Goal: Task Accomplishment & Management: Complete application form

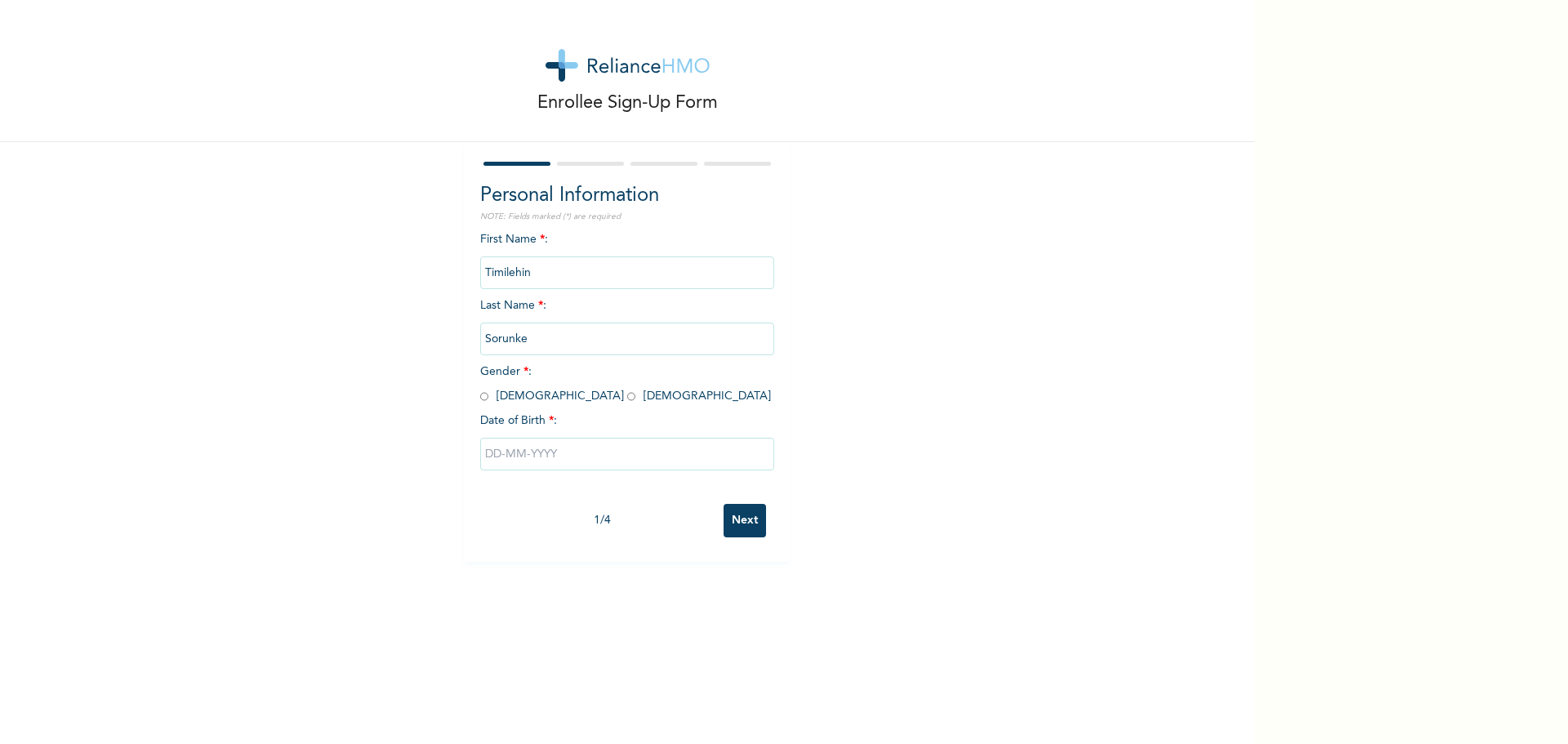
click at [605, 273] on input "Timilehin" at bounding box center [627, 273] width 294 height 33
click at [534, 268] on input "Timilehin" at bounding box center [627, 273] width 294 height 33
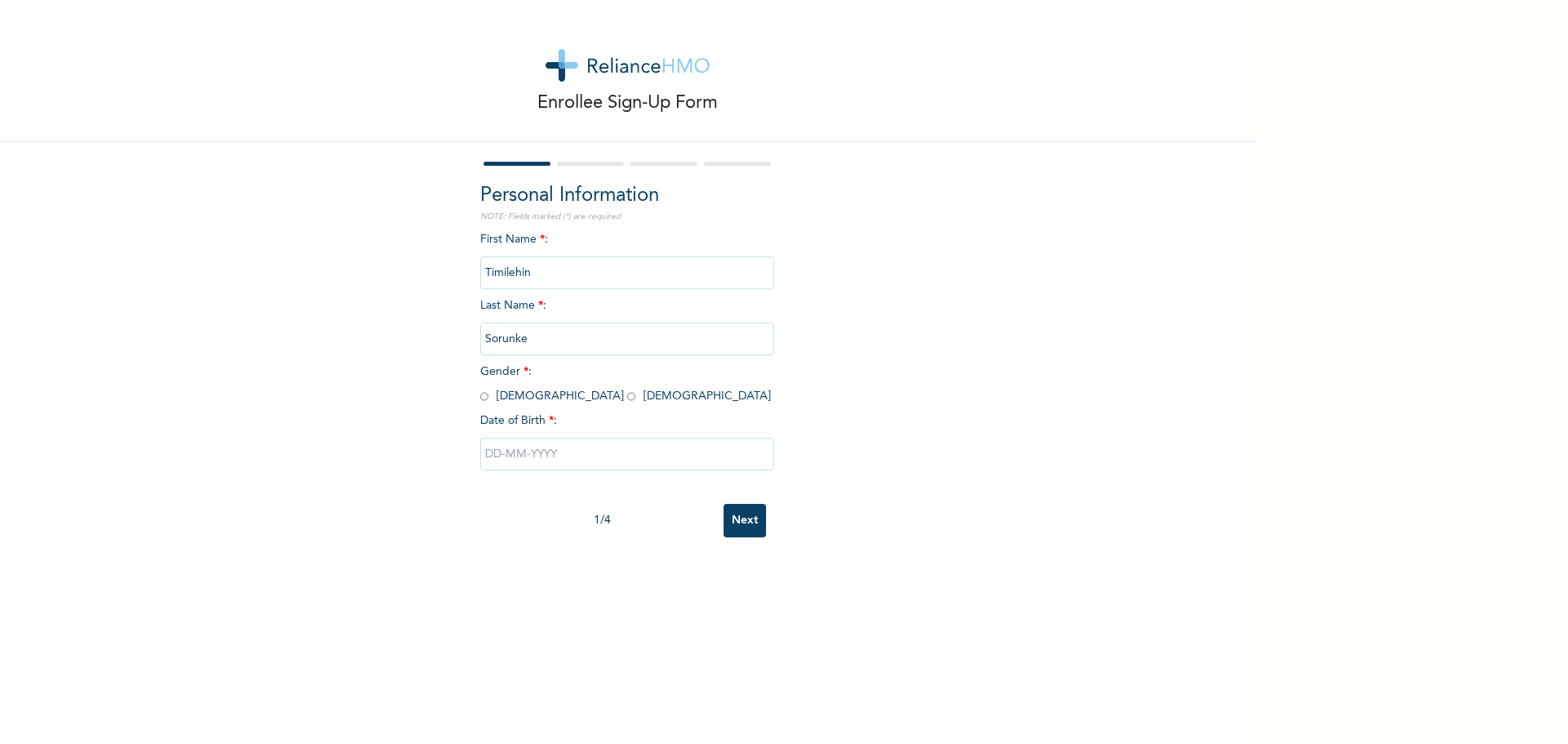
click at [480, 396] on input "radio" at bounding box center [485, 397] width 8 height 16
radio input "true"
click at [513, 449] on input "text" at bounding box center [627, 454] width 294 height 33
select select "9"
click at [668, 517] on select "2025 2024 2023 2022 2021 2020 2019 2018 2017 2016 2015 2014 2013 2012 2011 2010…" at bounding box center [674, 518] width 57 height 33
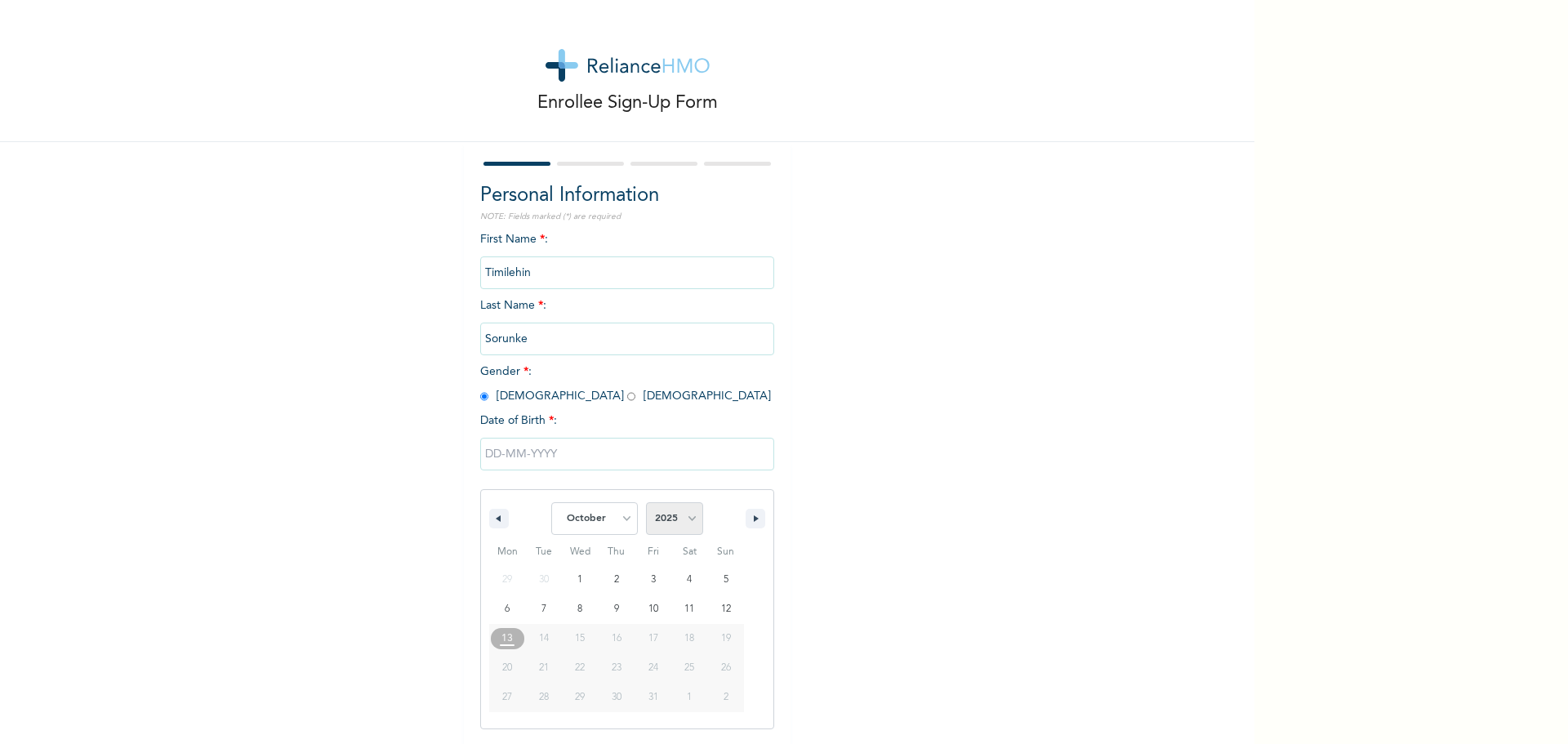
select select "2000"
click at [646, 503] on select "2025 2024 2023 2022 2021 2020 2019 2018 2017 2016 2015 2014 2013 2012 2011 2010…" at bounding box center [674, 518] width 57 height 33
click at [610, 511] on select "January February March April May June July August September October November De…" at bounding box center [594, 518] width 86 height 33
click at [552, 503] on select "January February March April May June July August September October November De…" at bounding box center [594, 518] width 86 height 33
type input "[DATE]"
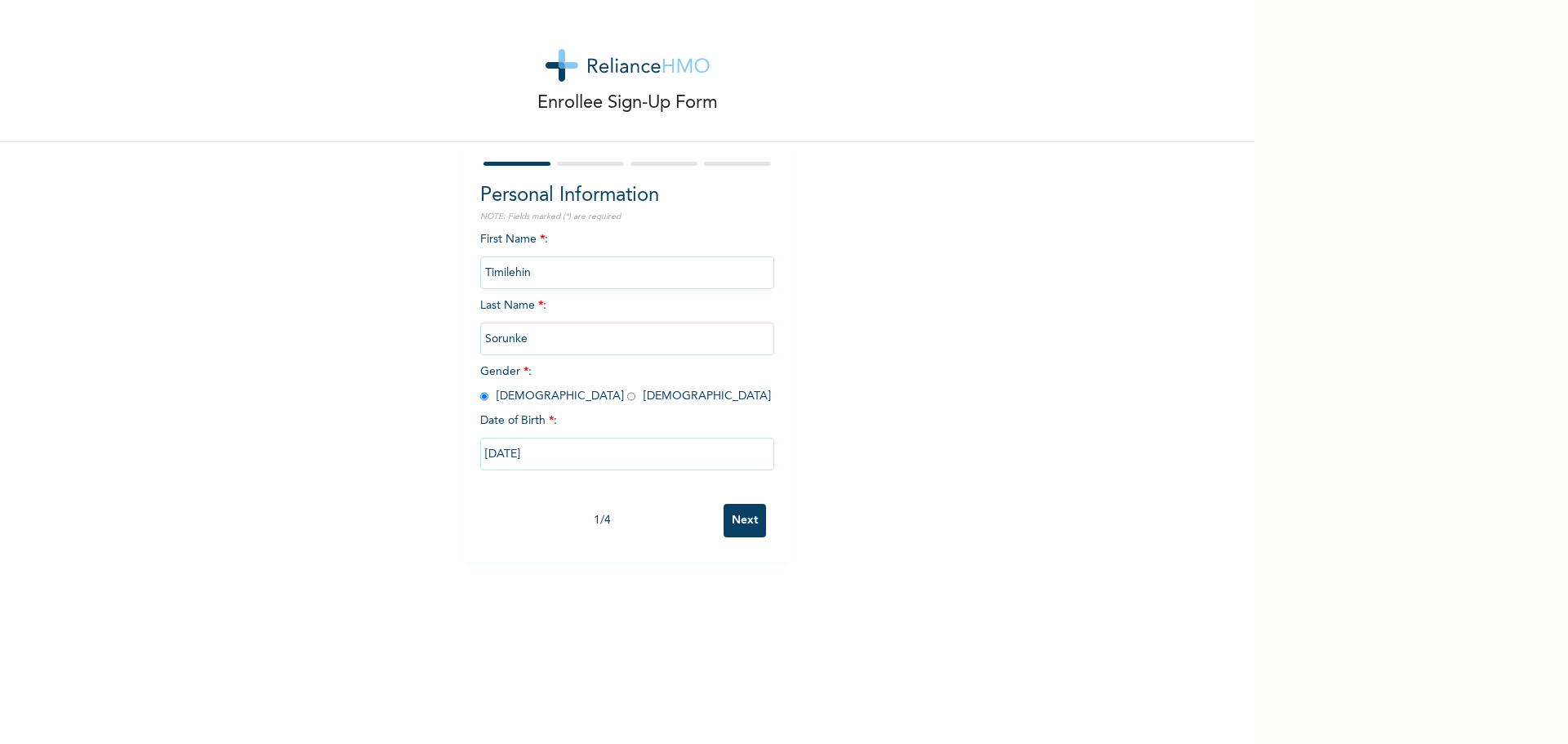
click at [730, 521] on input "Next" at bounding box center [745, 521] width 43 height 34
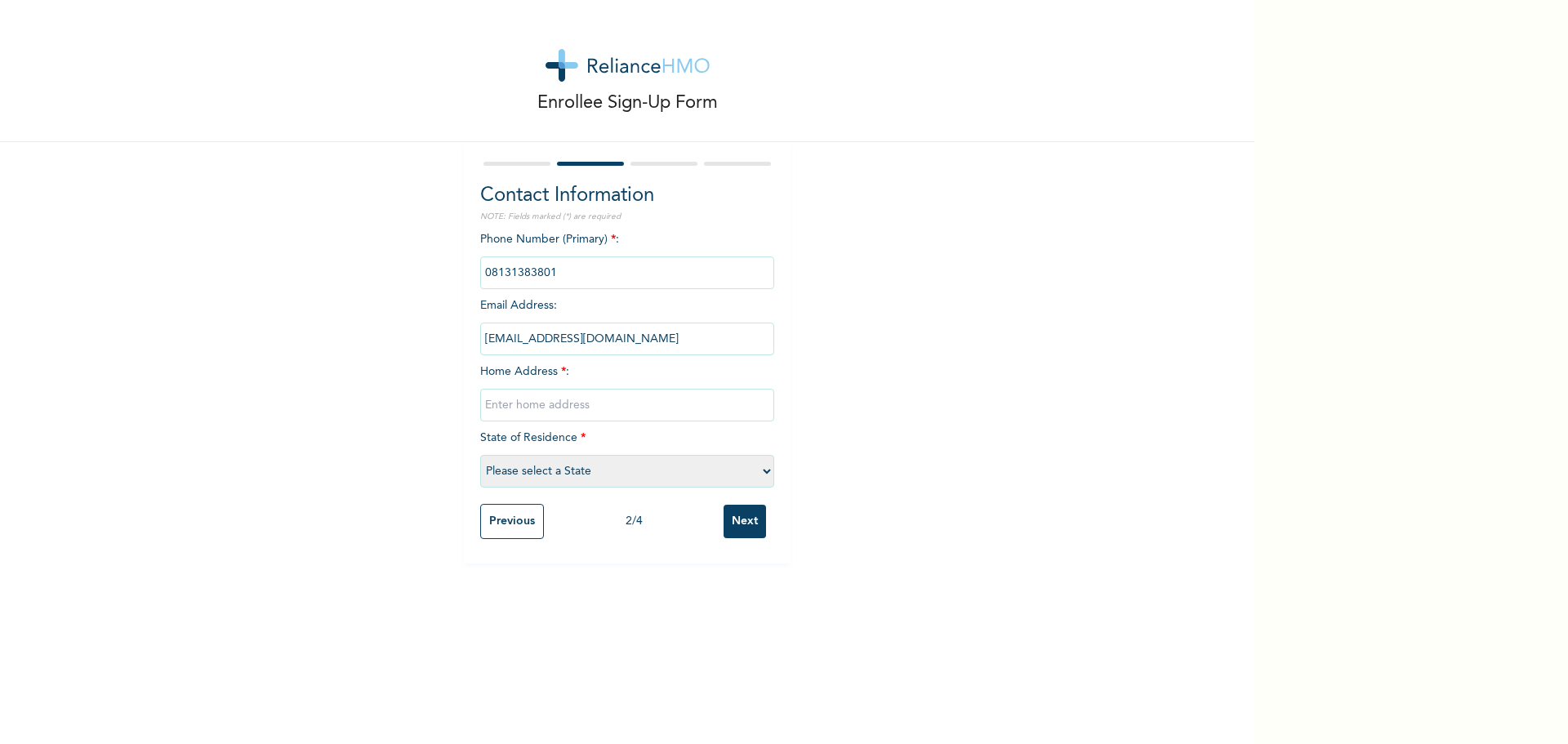
click at [628, 277] on input "phone" at bounding box center [627, 273] width 294 height 33
click at [583, 398] on input "text" at bounding box center [627, 405] width 294 height 33
type input "1, Martins Im"
type input "[STREET_ADDRESS][PERSON_NAME][PERSON_NAME]"
click at [630, 475] on select "Please select a State [PERSON_NAME] (FCT) [PERSON_NAME] Ibom [GEOGRAPHIC_DATA] …" at bounding box center [627, 471] width 294 height 33
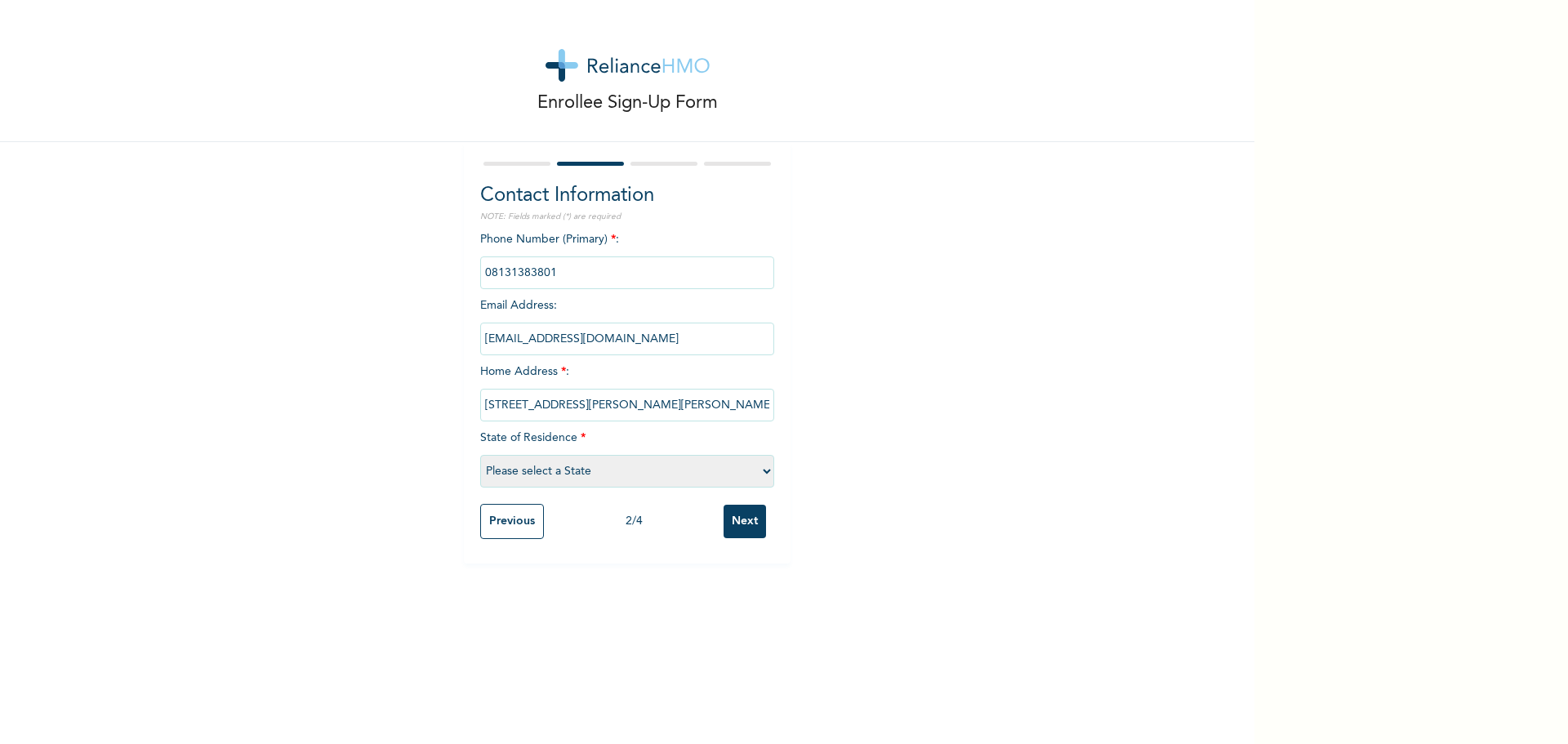
select select "28"
click at [480, 455] on select "Please select a State [PERSON_NAME] (FCT) [PERSON_NAME] Ibom [GEOGRAPHIC_DATA] …" at bounding box center [627, 471] width 294 height 33
click at [742, 518] on input "Next" at bounding box center [745, 522] width 43 height 34
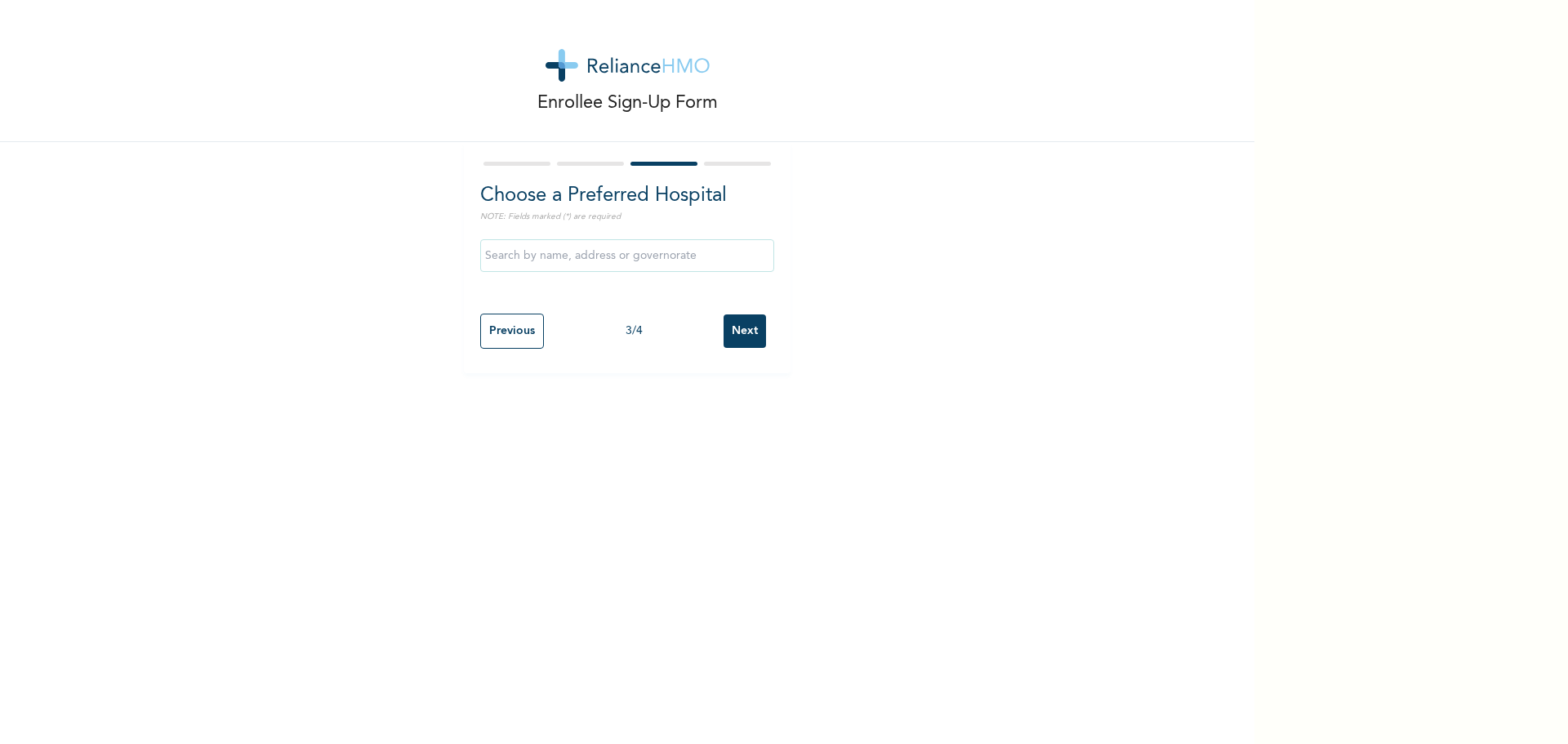
click at [693, 252] on input "text" at bounding box center [627, 255] width 294 height 33
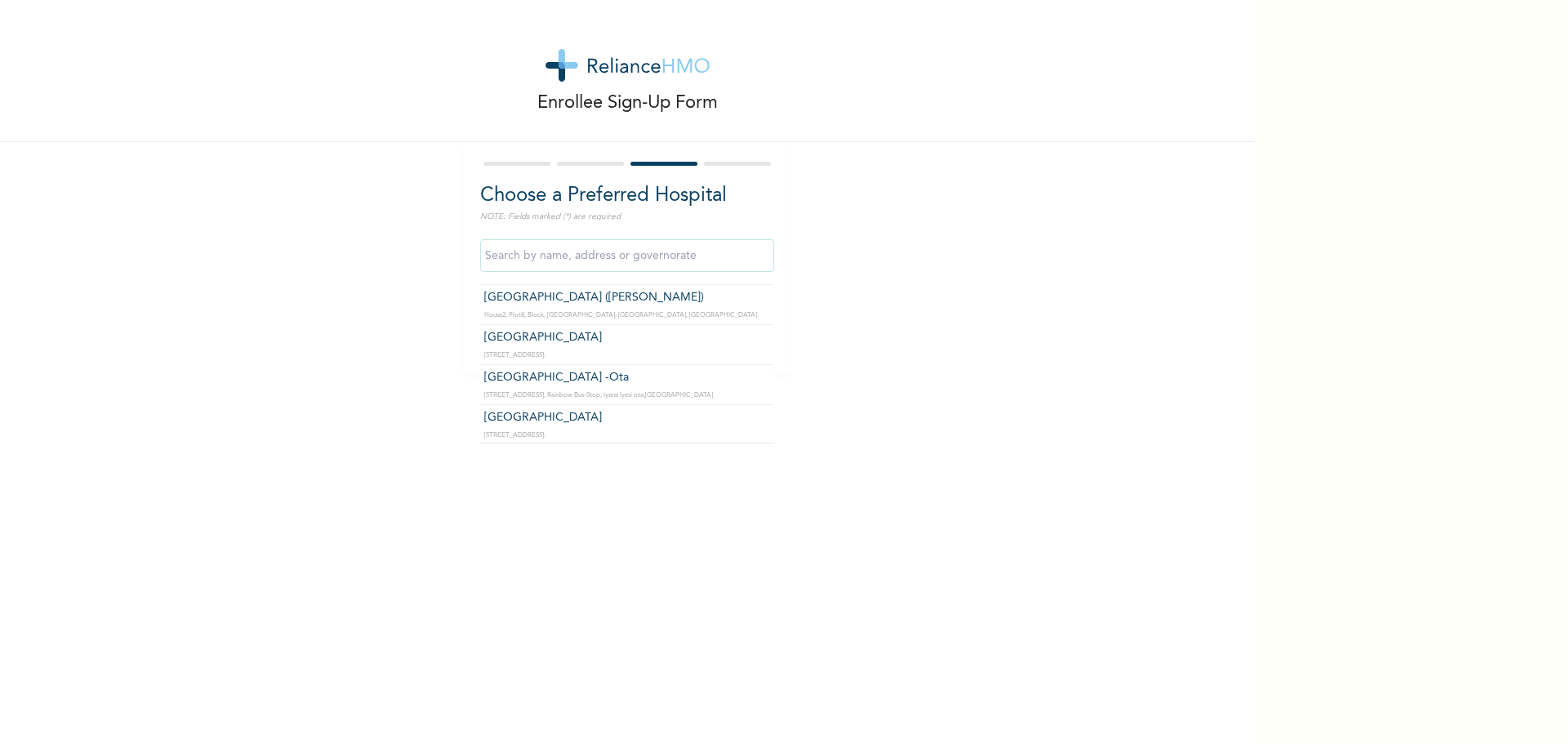
scroll to position [3301, 0]
click at [614, 260] on input "text" at bounding box center [627, 255] width 294 height 33
type input "gym"
click at [611, 272] on div "gym MOLAVIK HAUS GYM [GEOGRAPHIC_DATA], [GEOGRAPHIC_DATA], [GEOGRAPHIC_DATA], […" at bounding box center [627, 256] width 294 height 49
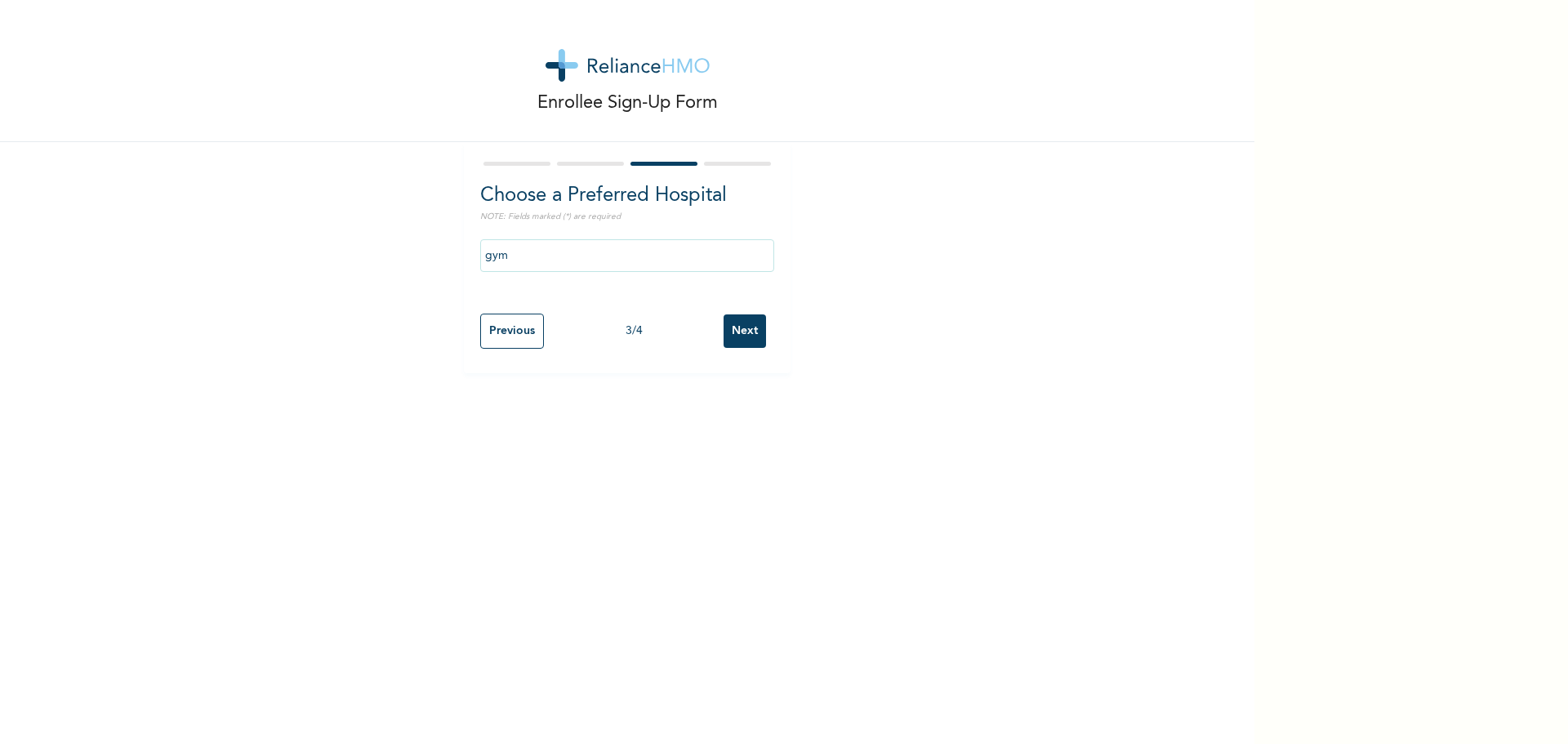
click at [599, 270] on input "gym" at bounding box center [627, 255] width 294 height 33
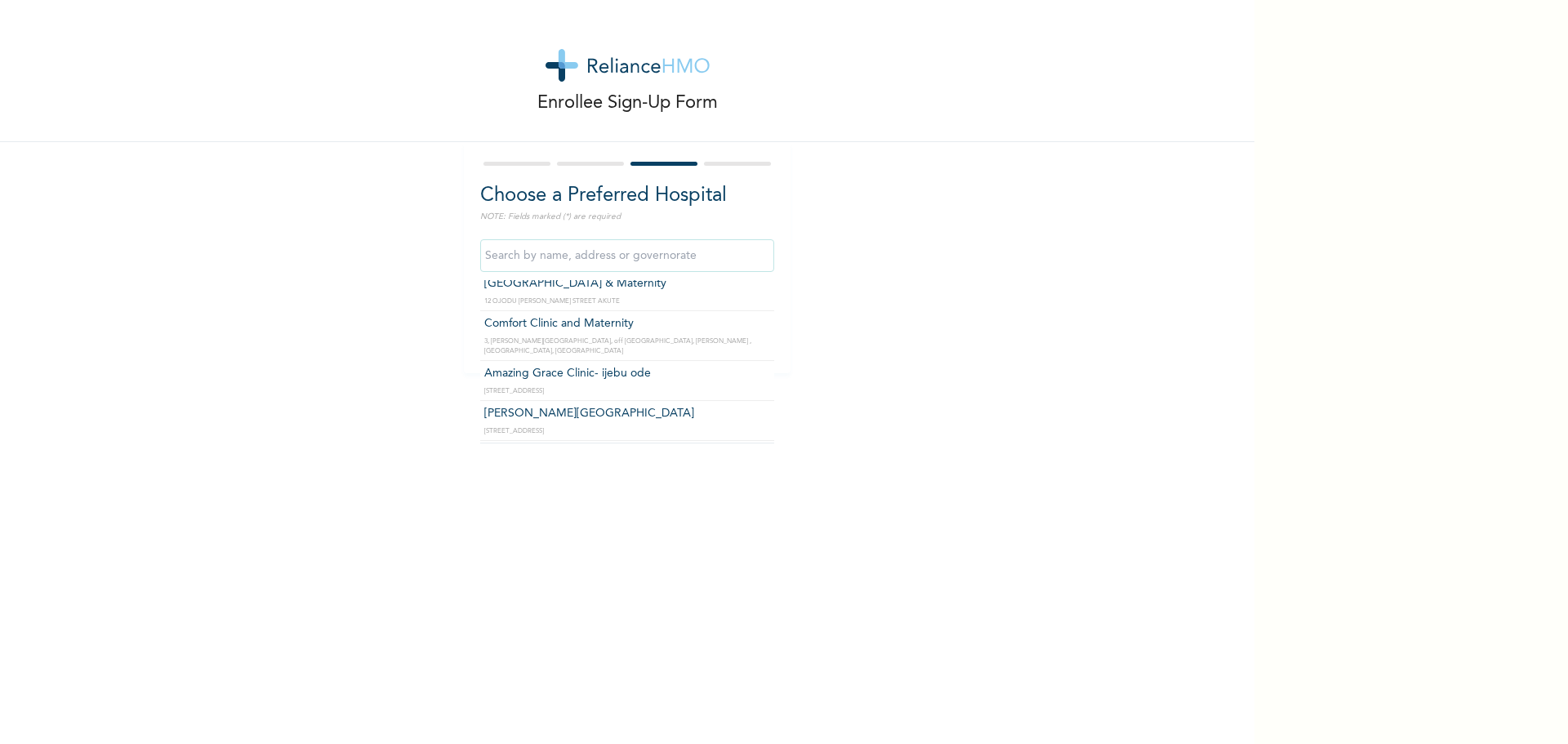
scroll to position [310, 0]
click at [637, 263] on input "text" at bounding box center [627, 255] width 294 height 33
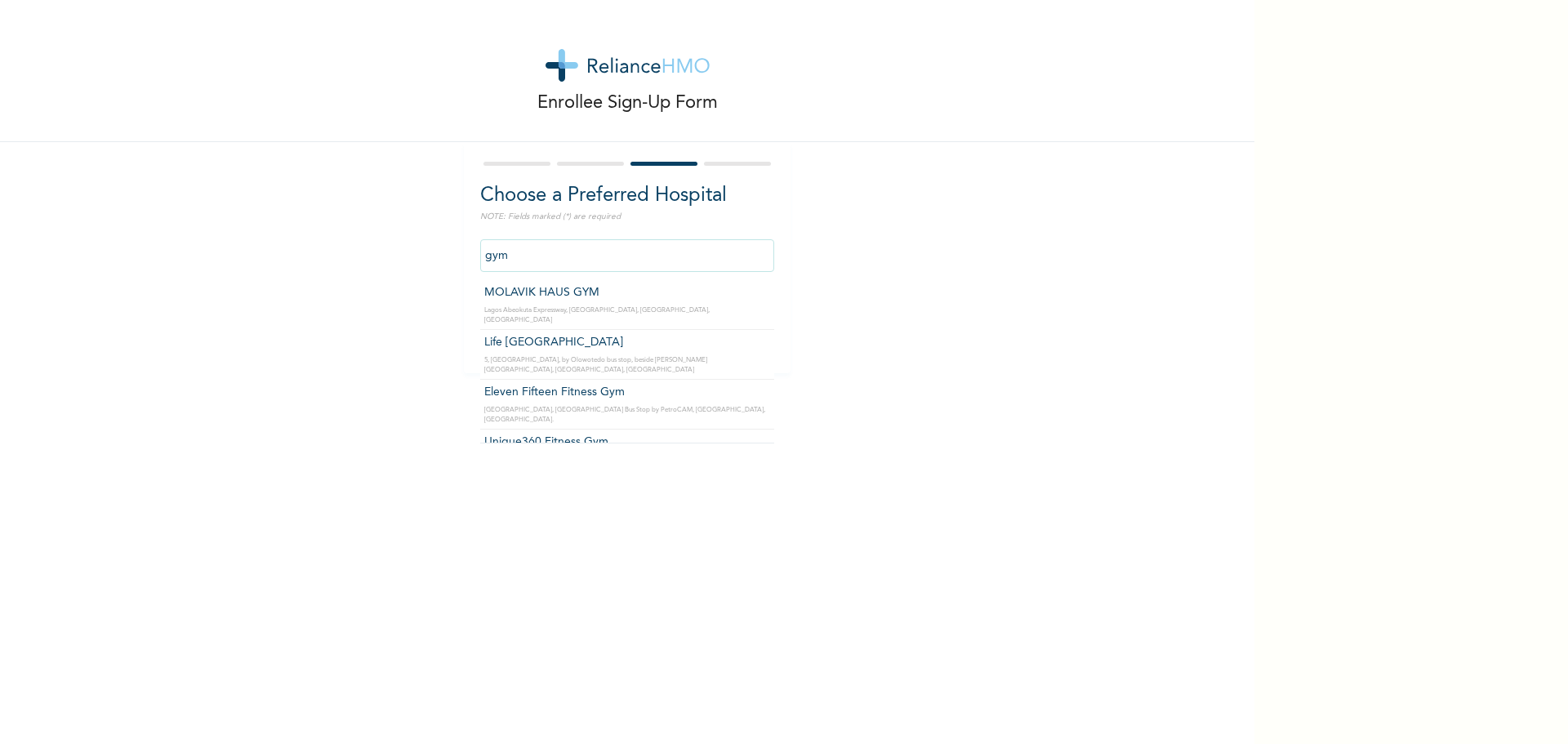
scroll to position [17, 0]
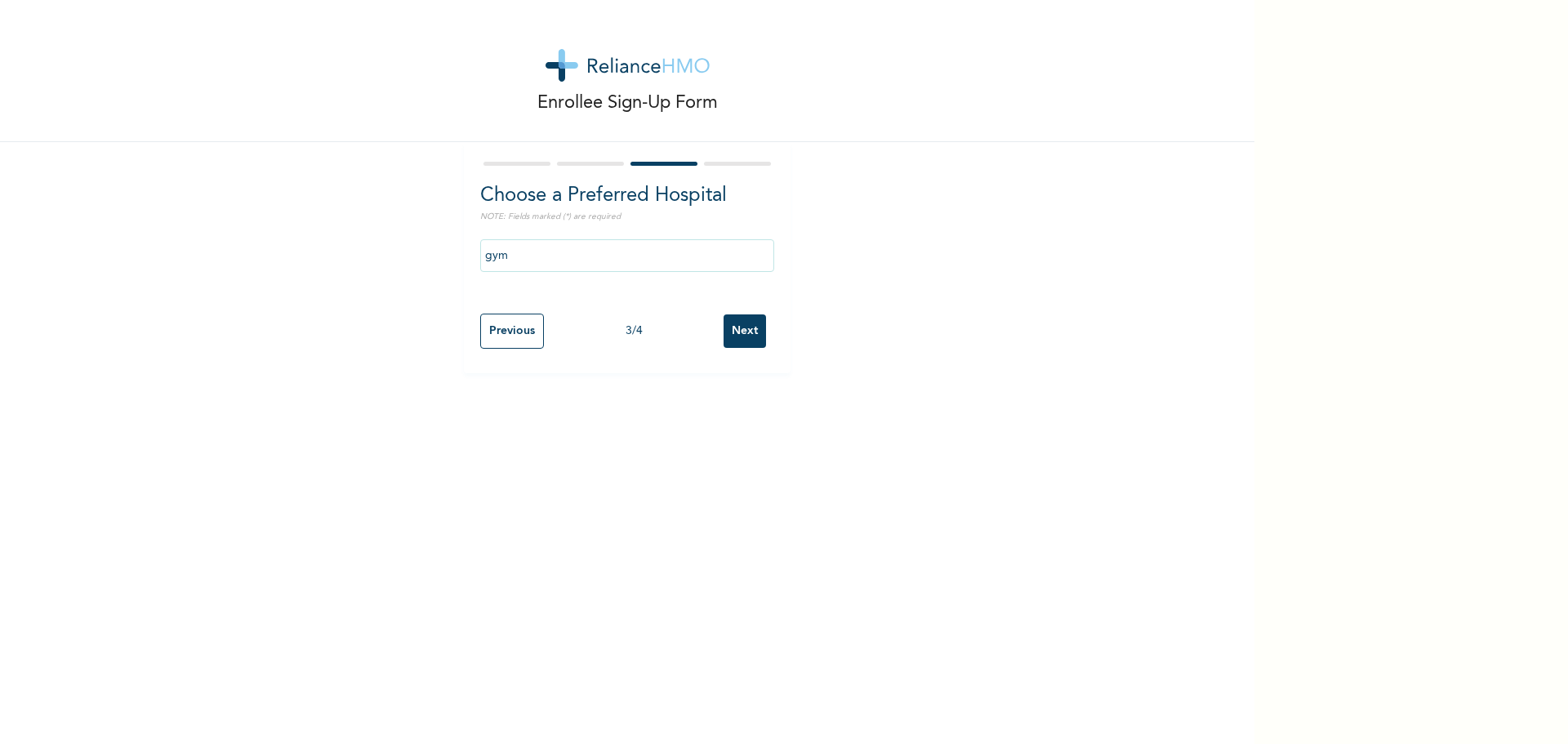
click at [914, 320] on div "Enrollee Sign-Up Form Choose a Preferred Hospital NOTE: Fields marked (*) are r…" at bounding box center [627, 186] width 1254 height 373
click at [555, 252] on input "gym" at bounding box center [627, 255] width 294 height 33
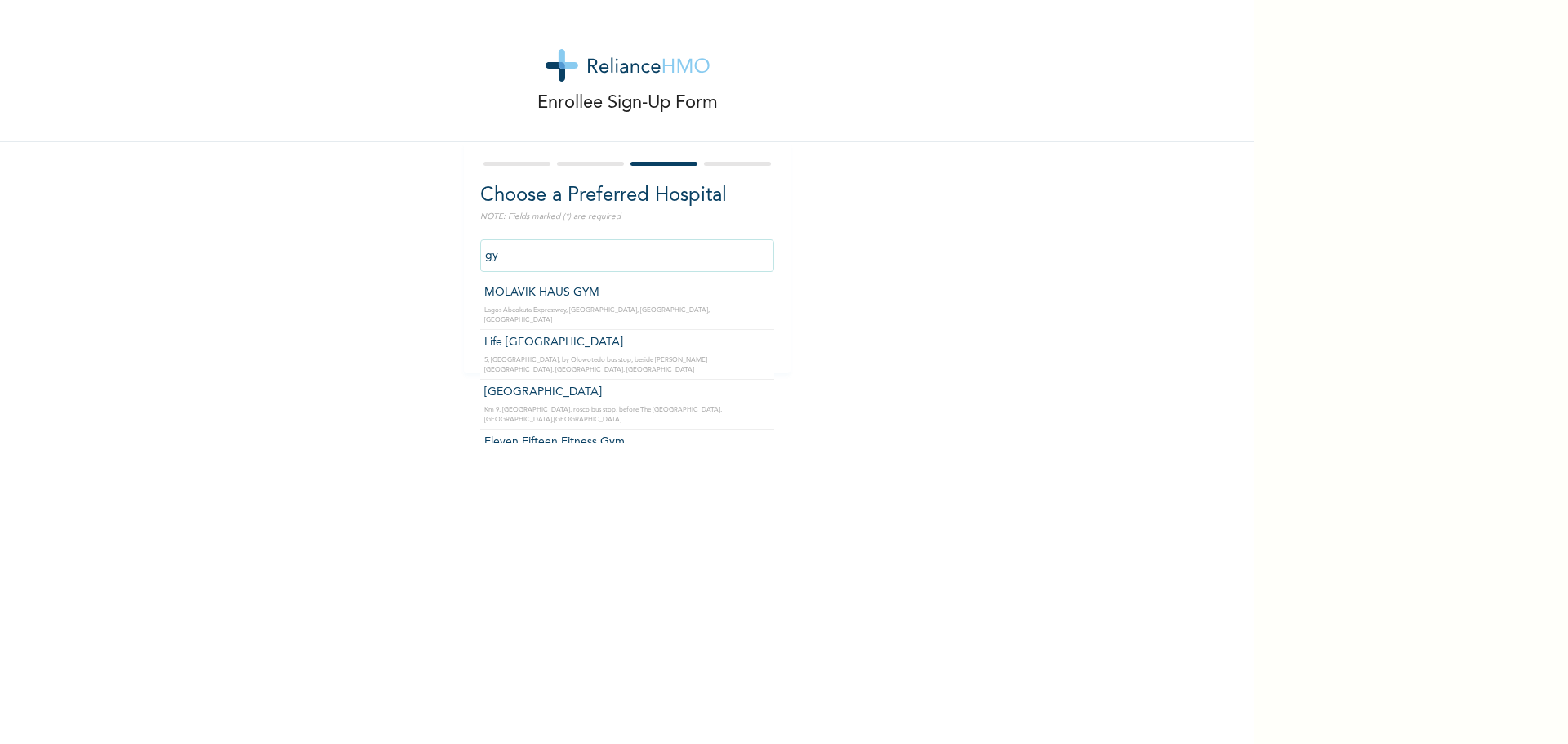
type input "g"
click at [309, 356] on div "Enrollee Sign-Up Form Choose a Preferred Hospital NOTE: Fields marked (*) are r…" at bounding box center [627, 186] width 1254 height 373
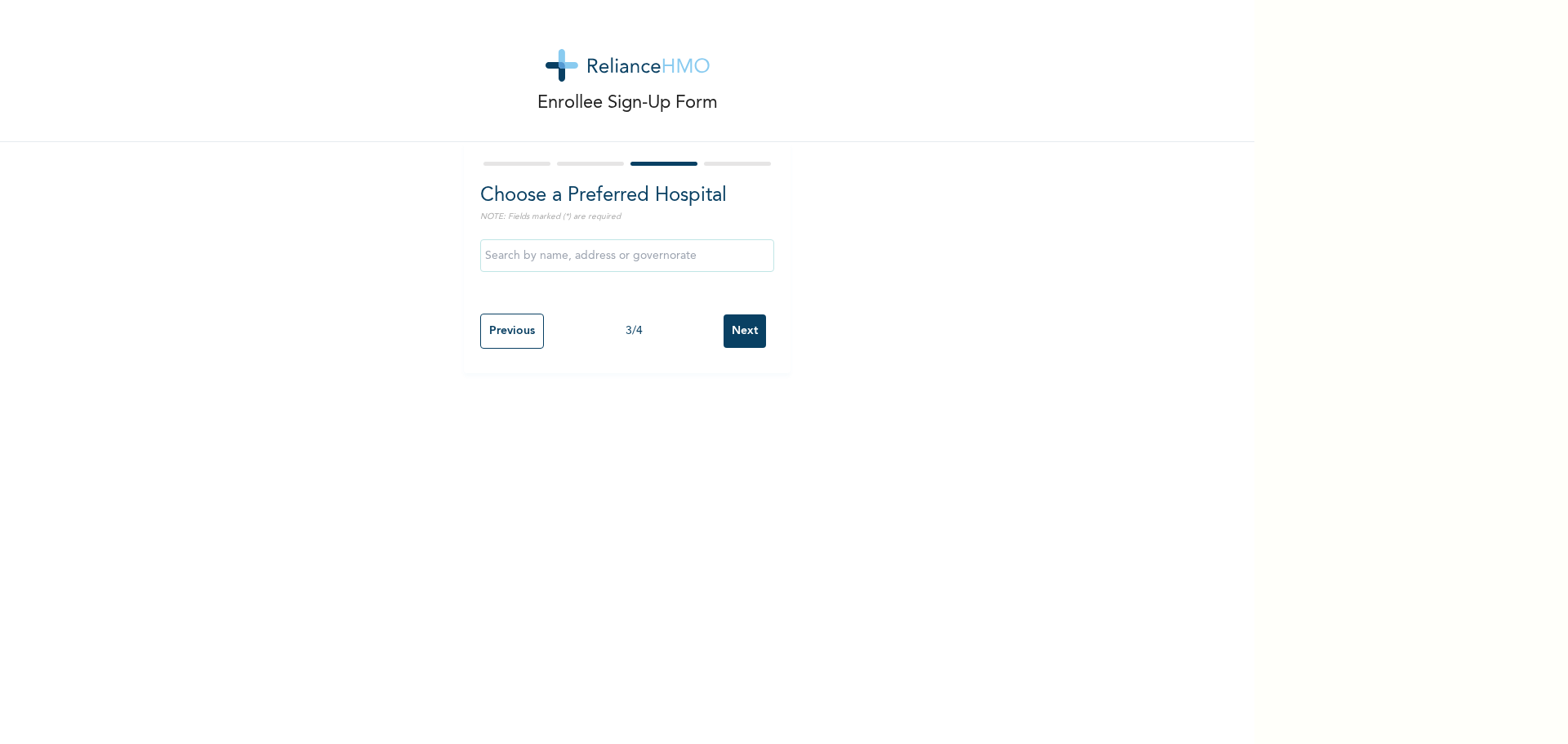
click at [657, 263] on input "text" at bounding box center [627, 255] width 294 height 33
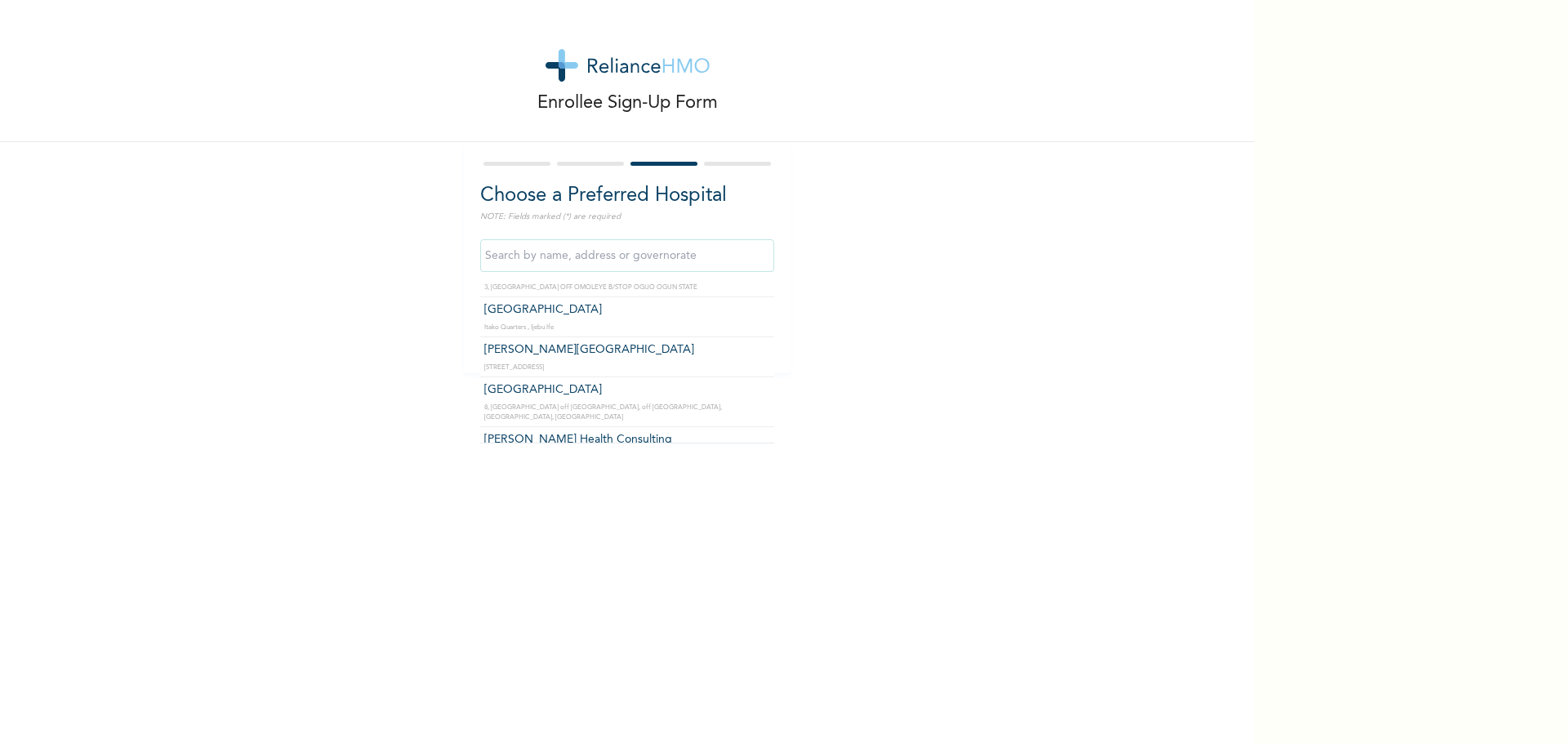
scroll to position [1671, 0]
click at [467, 325] on div "Choose a Preferred Hospital NOTE: Fields marked (*) are required Faramed Clinic…" at bounding box center [627, 258] width 327 height 232
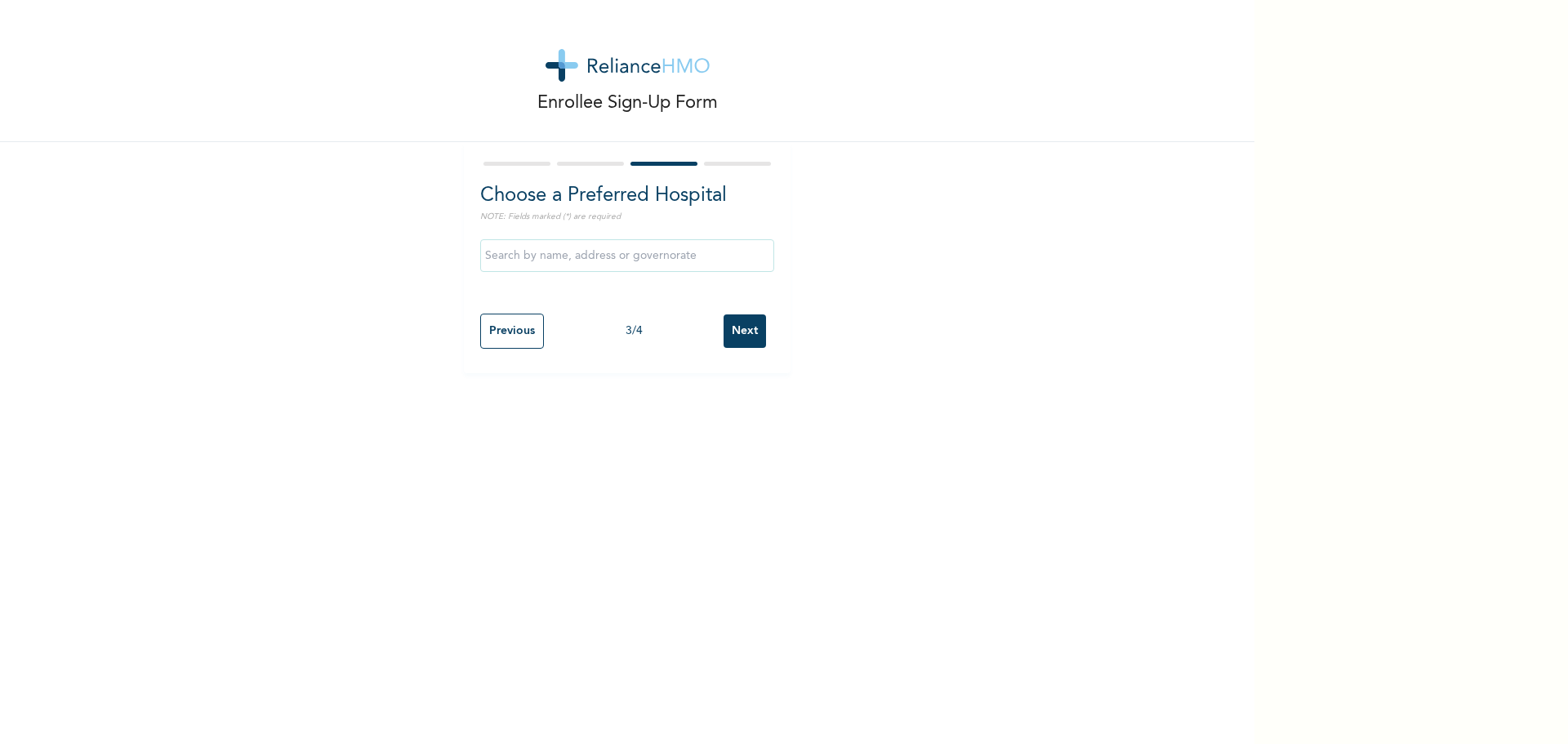
click at [491, 325] on input "Previous" at bounding box center [512, 331] width 64 height 35
select select "28"
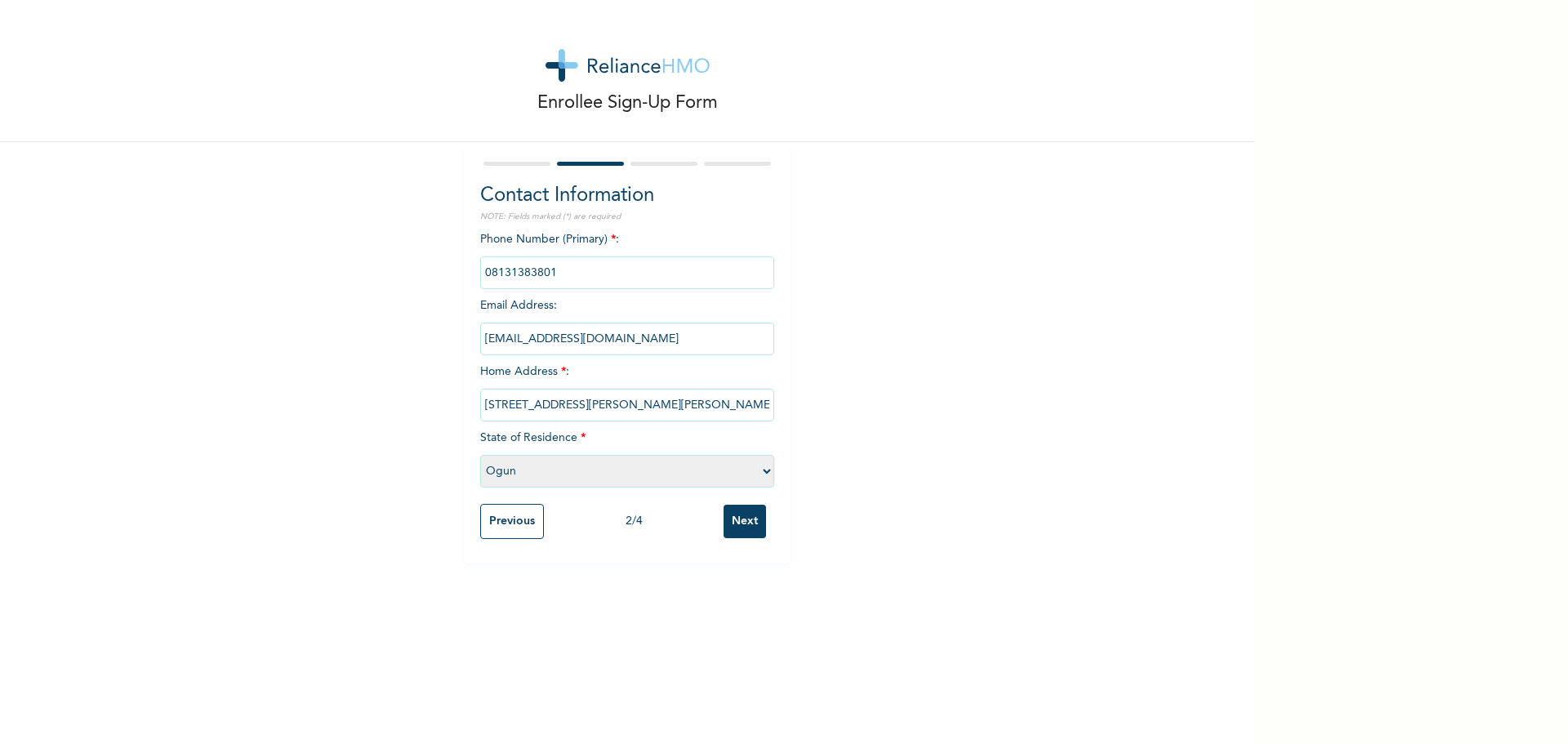
click at [732, 410] on input "[STREET_ADDRESS][PERSON_NAME][PERSON_NAME]" at bounding box center [627, 405] width 294 height 33
click at [739, 486] on select "Please select a State [PERSON_NAME] (FCT) [PERSON_NAME] Ibom [GEOGRAPHIC_DATA] …" at bounding box center [627, 471] width 294 height 33
click at [662, 583] on div "Enrollee Sign-Up Form Contact Information NOTE: Fields marked (*) are required …" at bounding box center [627, 372] width 1254 height 744
